Goal: Check status: Check status

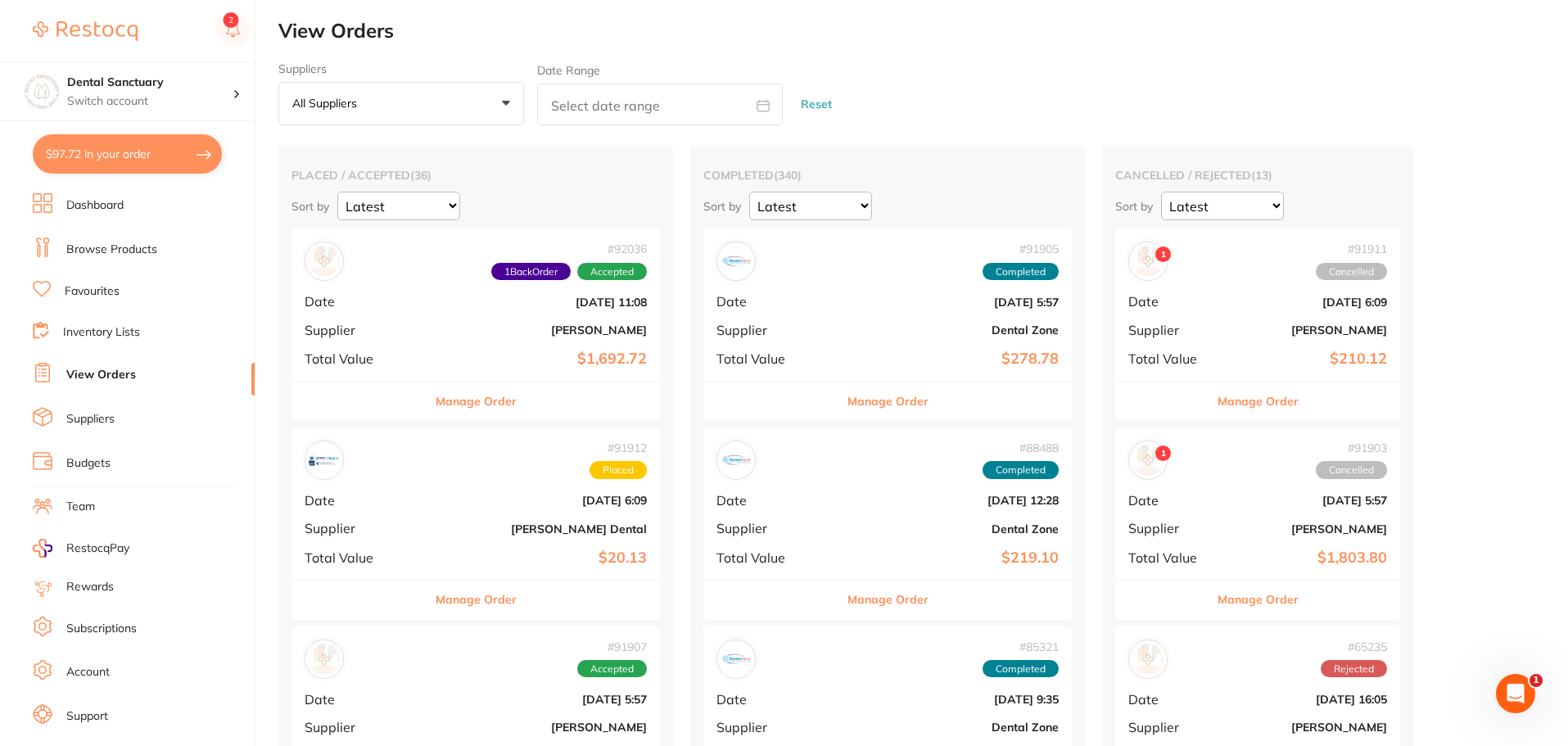
click at [449, 401] on button "Manage Order" at bounding box center [475, 401] width 81 height 39
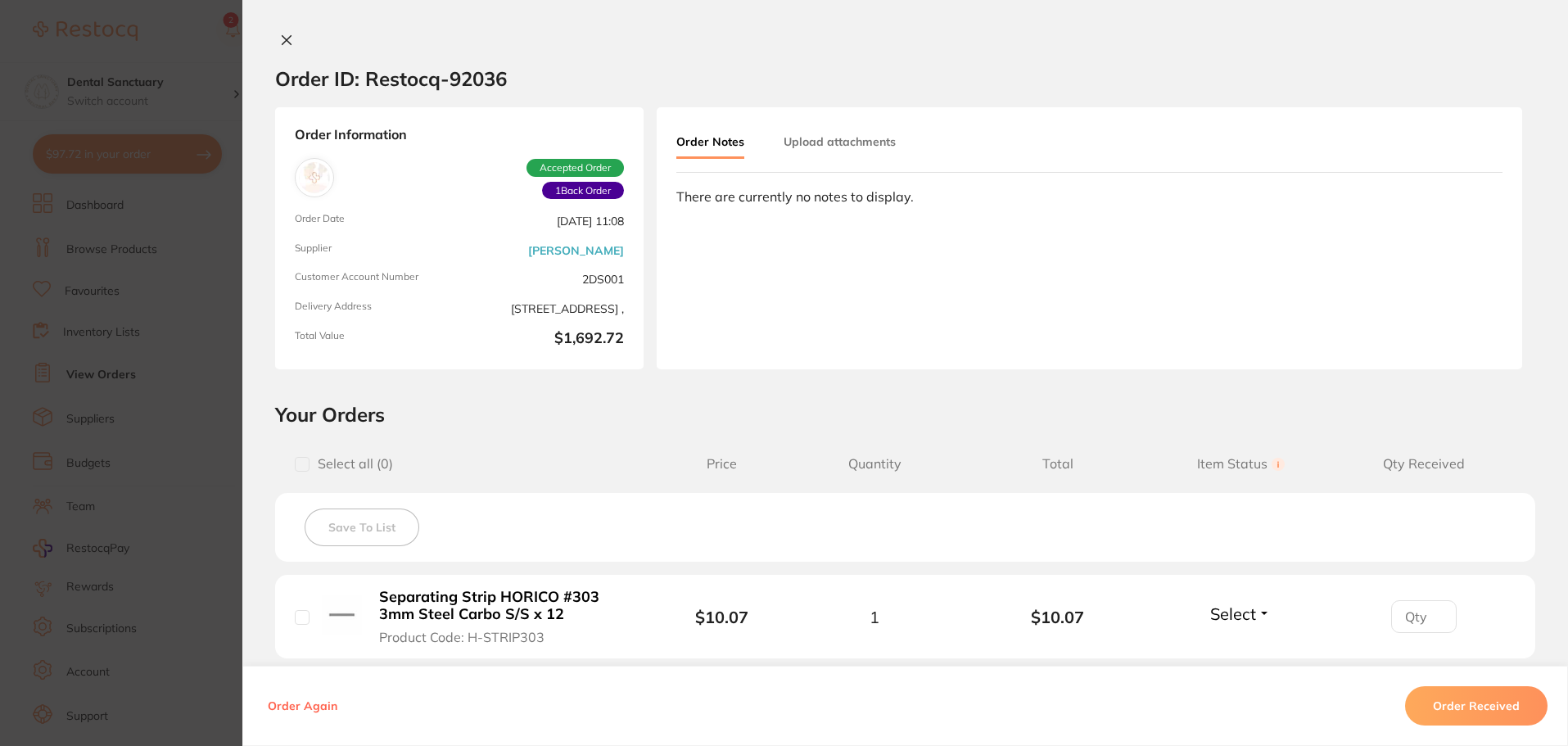
click at [275, 43] on button at bounding box center [286, 41] width 23 height 18
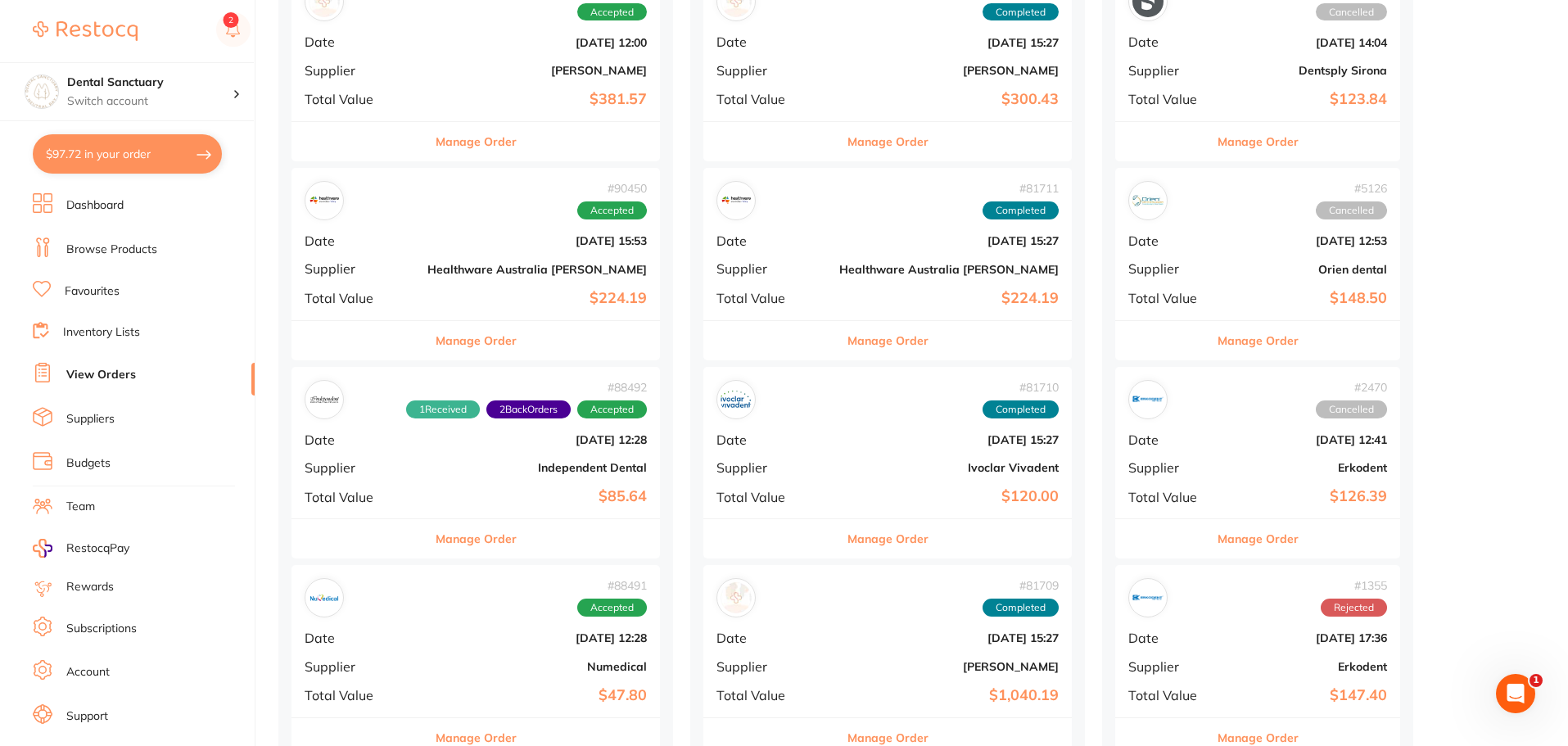
scroll to position [2129, 0]
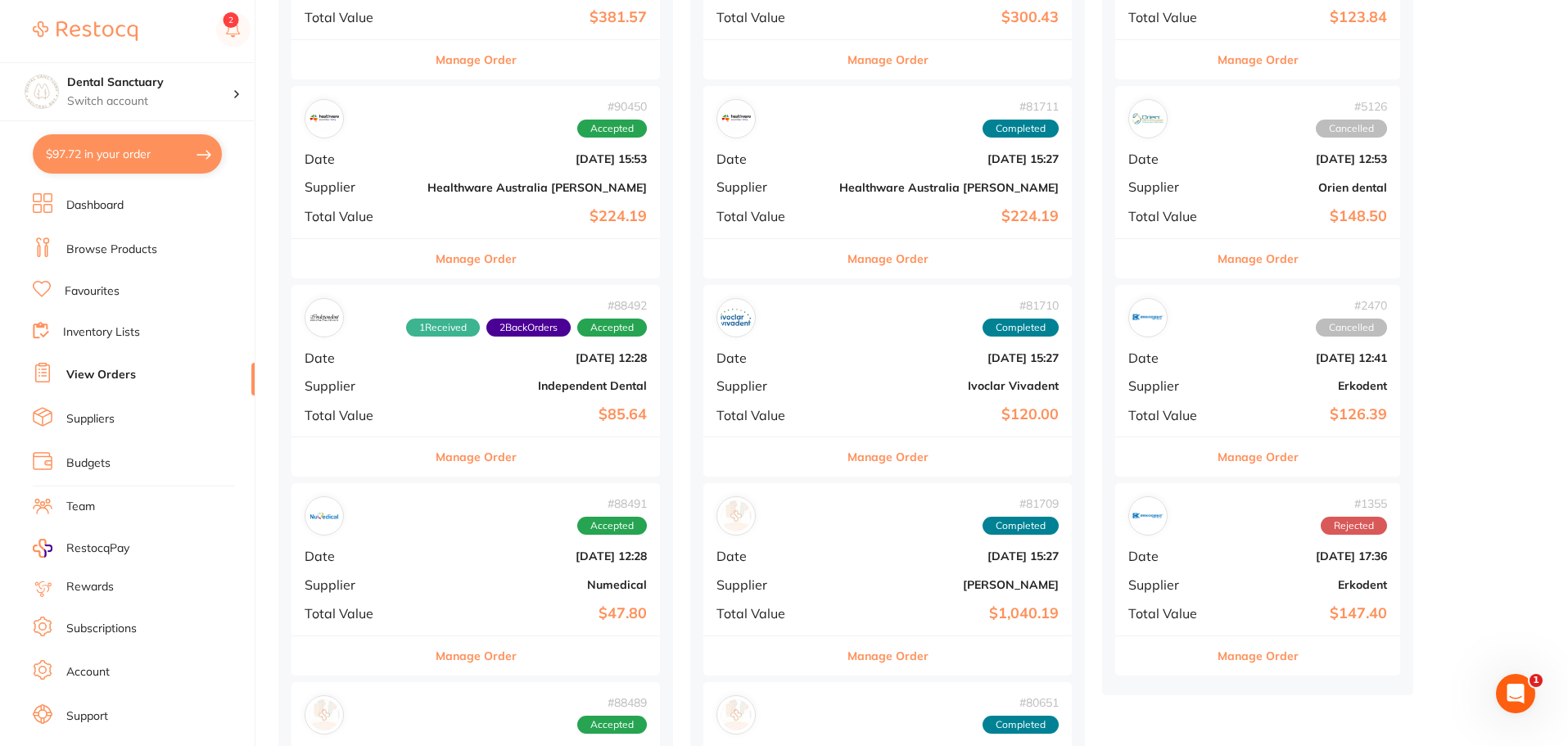
click at [444, 464] on button "Manage Order" at bounding box center [475, 457] width 81 height 39
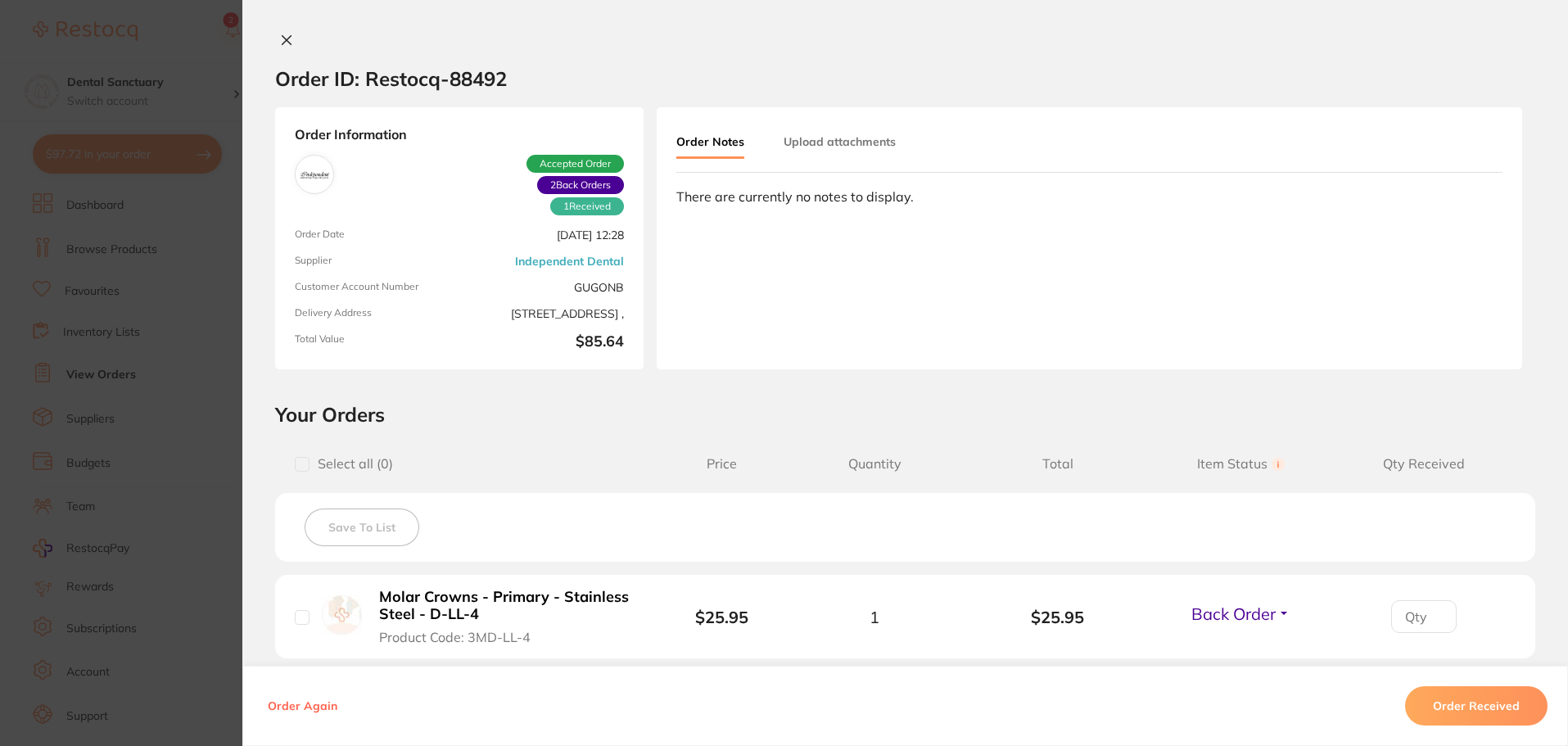
click at [285, 53] on div "Order ID: Restocq- 88492" at bounding box center [391, 78] width 231 height 57
click at [282, 42] on icon at bounding box center [286, 39] width 13 height 13
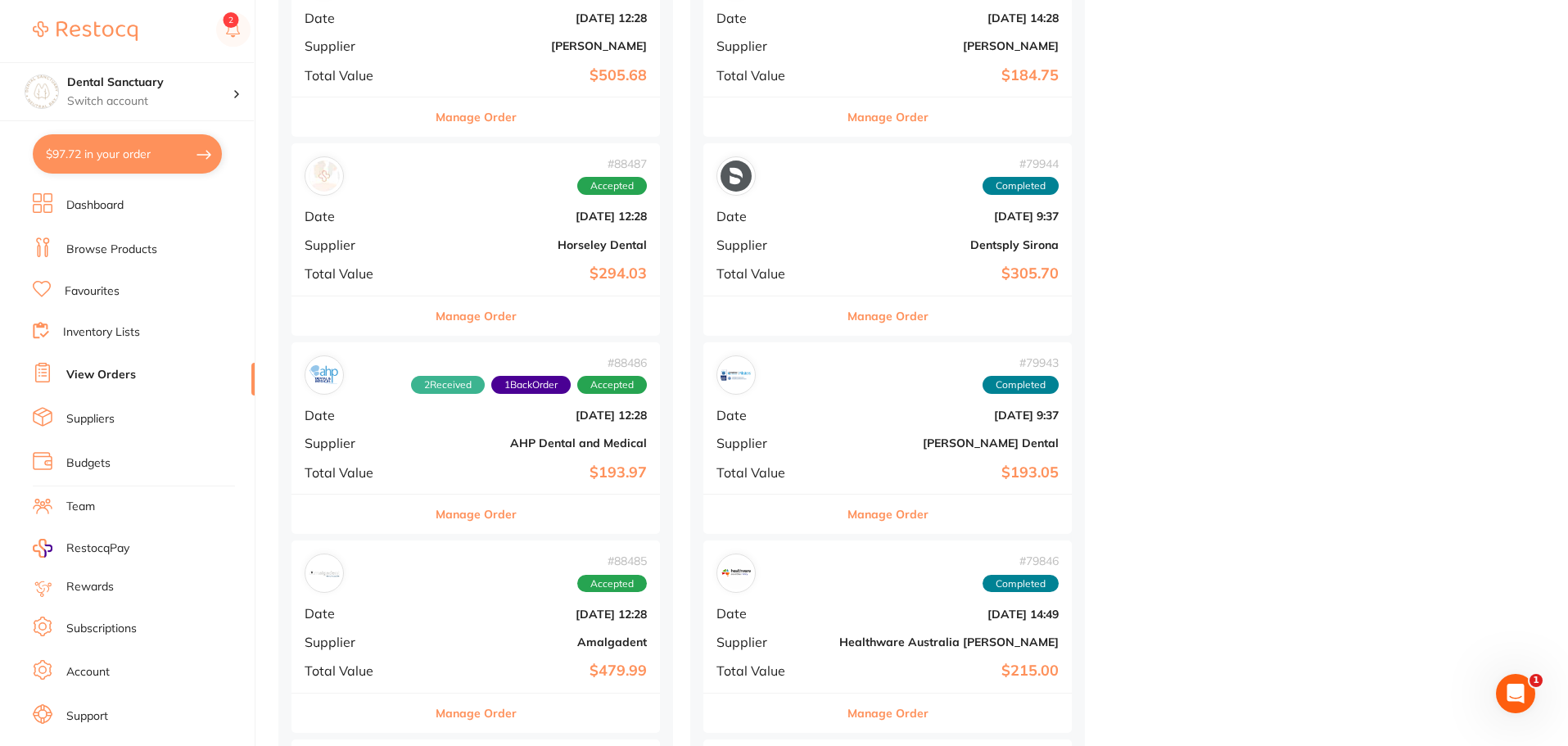
scroll to position [3030, 0]
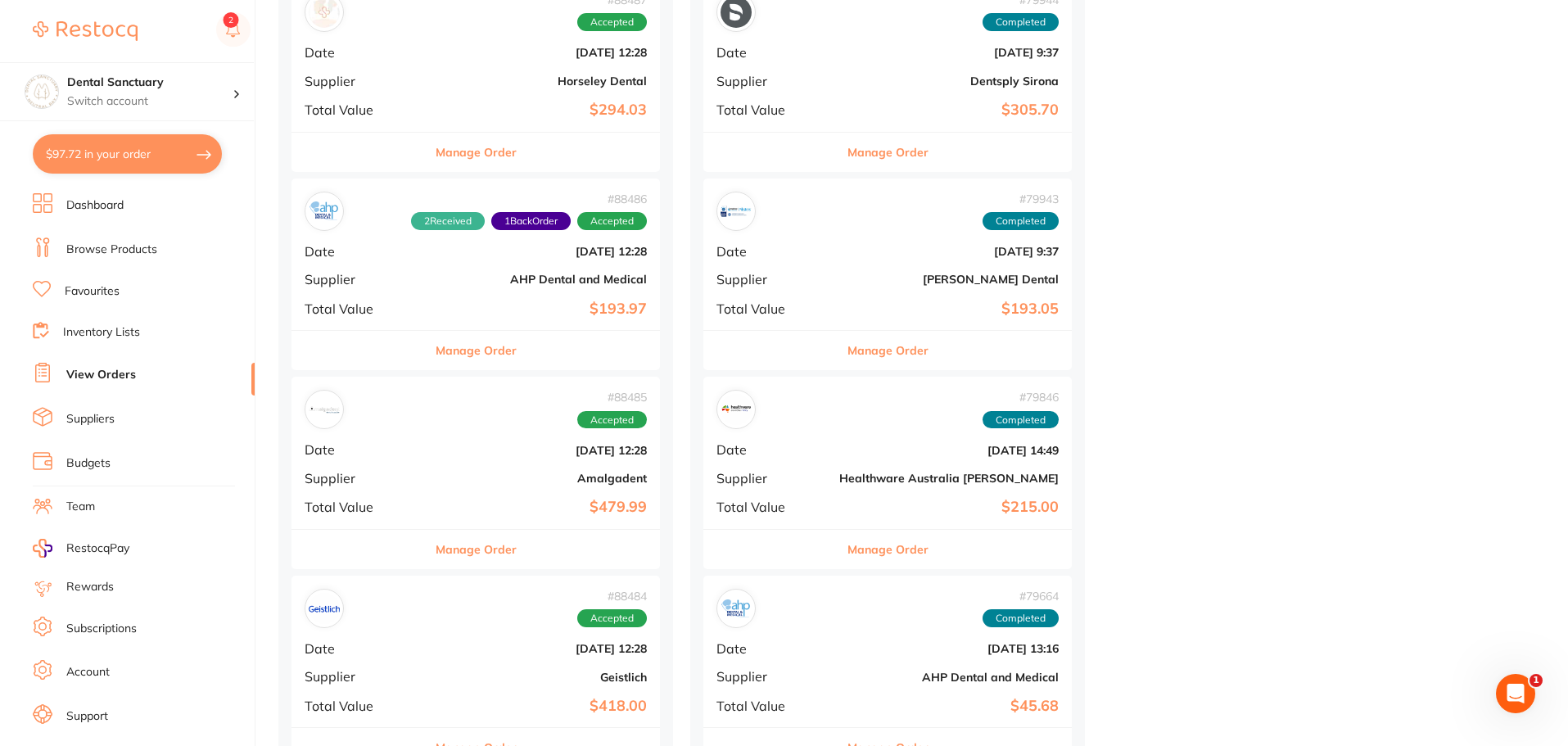
click at [435, 348] on button "Manage Order" at bounding box center [475, 351] width 81 height 39
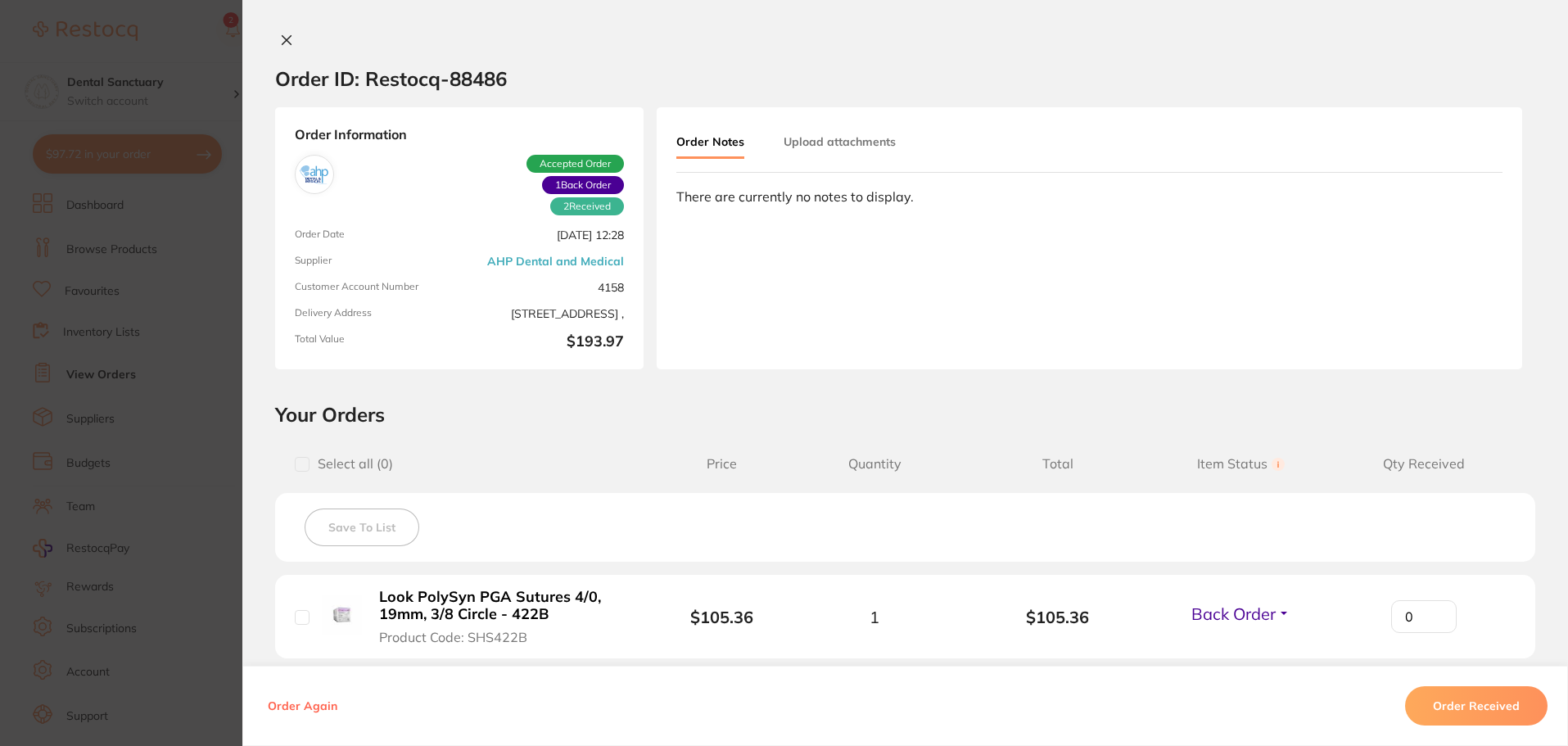
click at [282, 42] on icon at bounding box center [286, 40] width 9 height 9
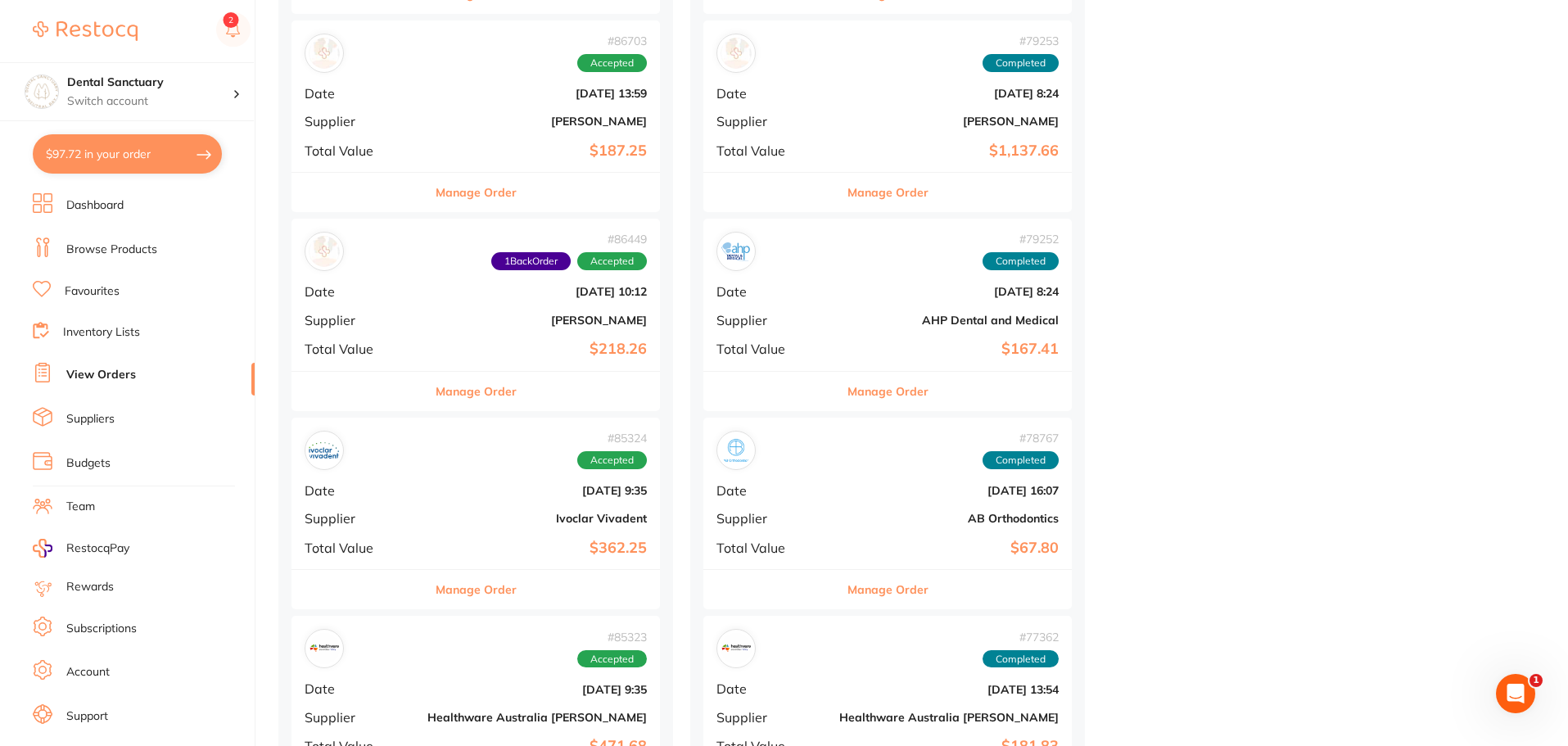
scroll to position [4587, 0]
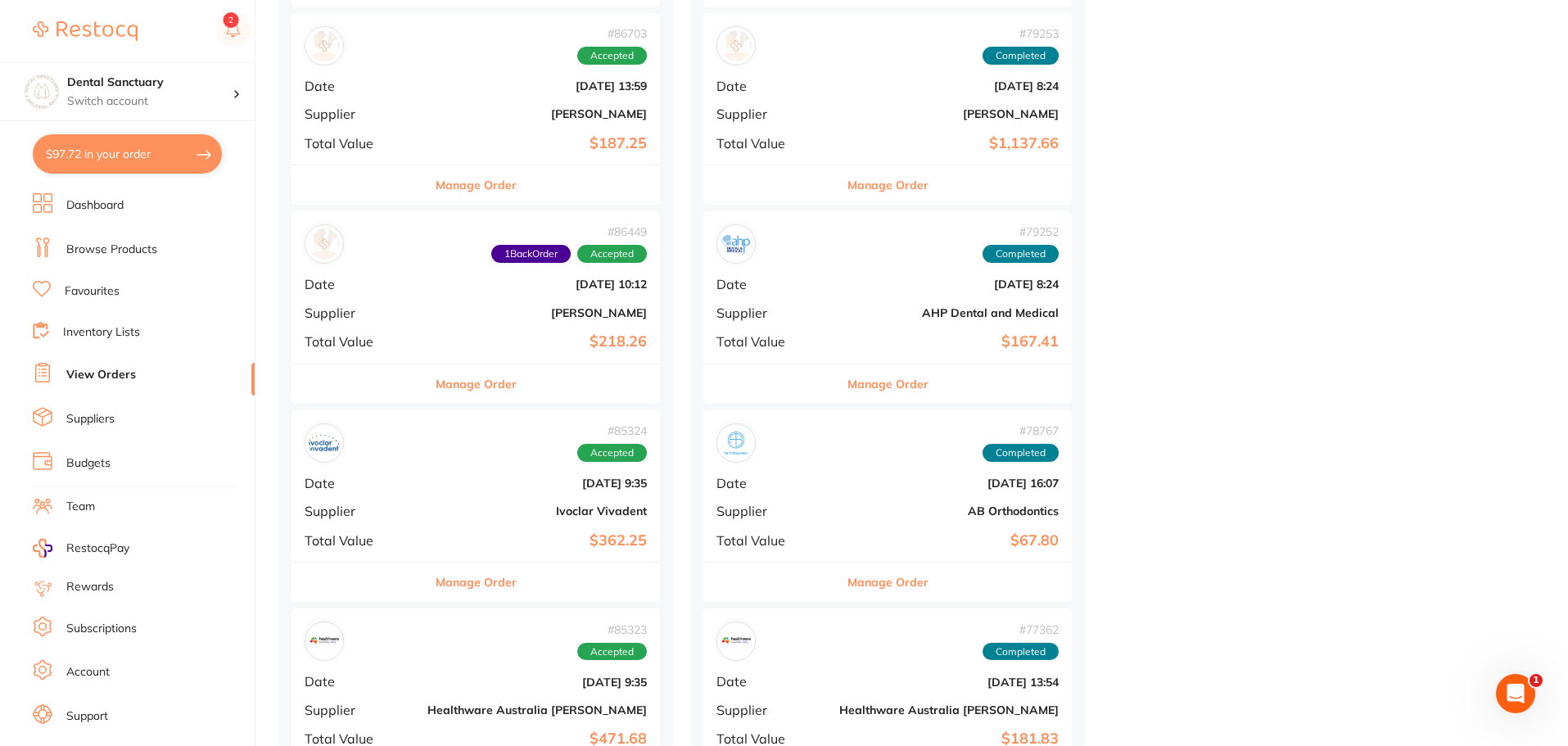
click at [444, 386] on button "Manage Order" at bounding box center [475, 384] width 81 height 39
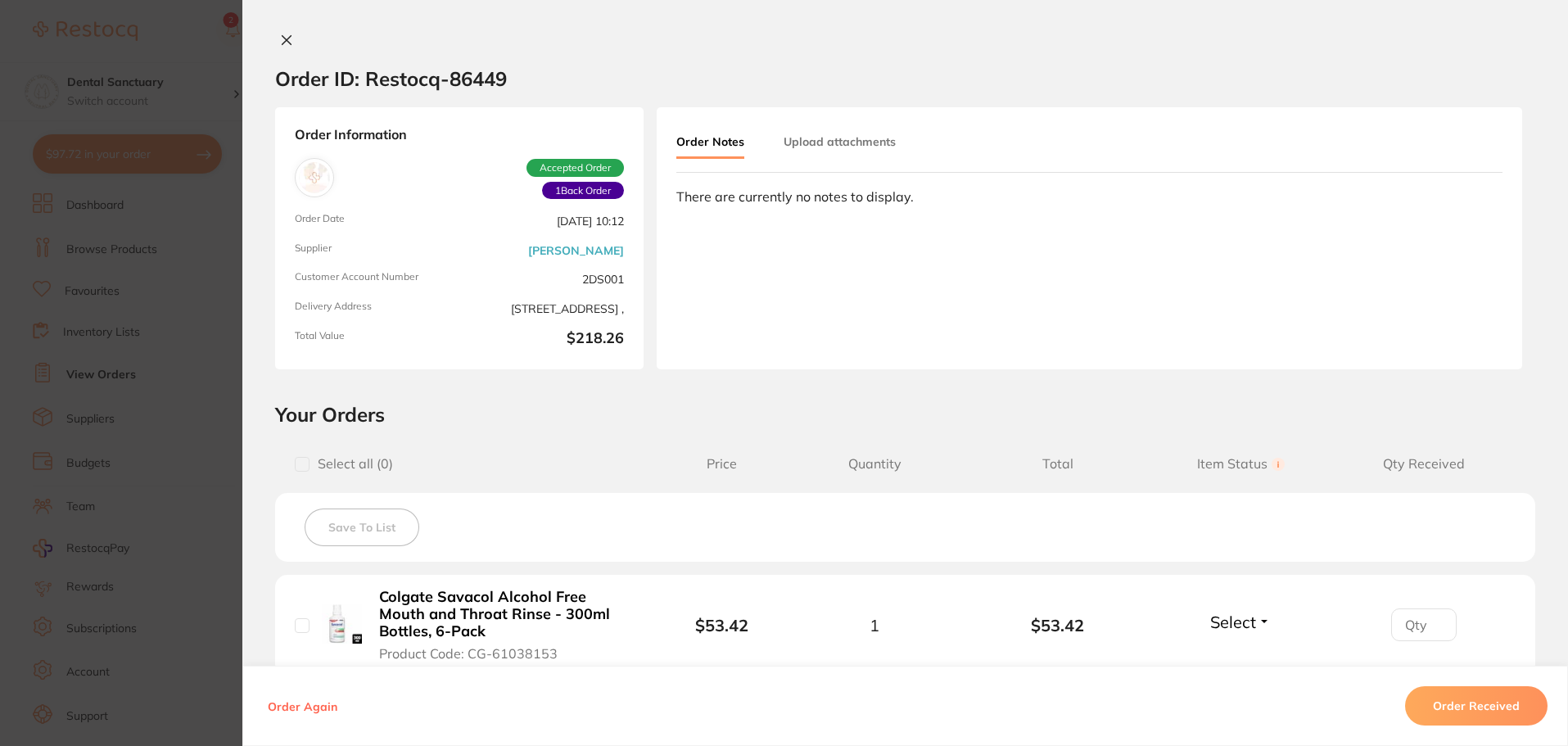
click at [280, 46] on icon at bounding box center [286, 39] width 13 height 13
